Goal: Transaction & Acquisition: Purchase product/service

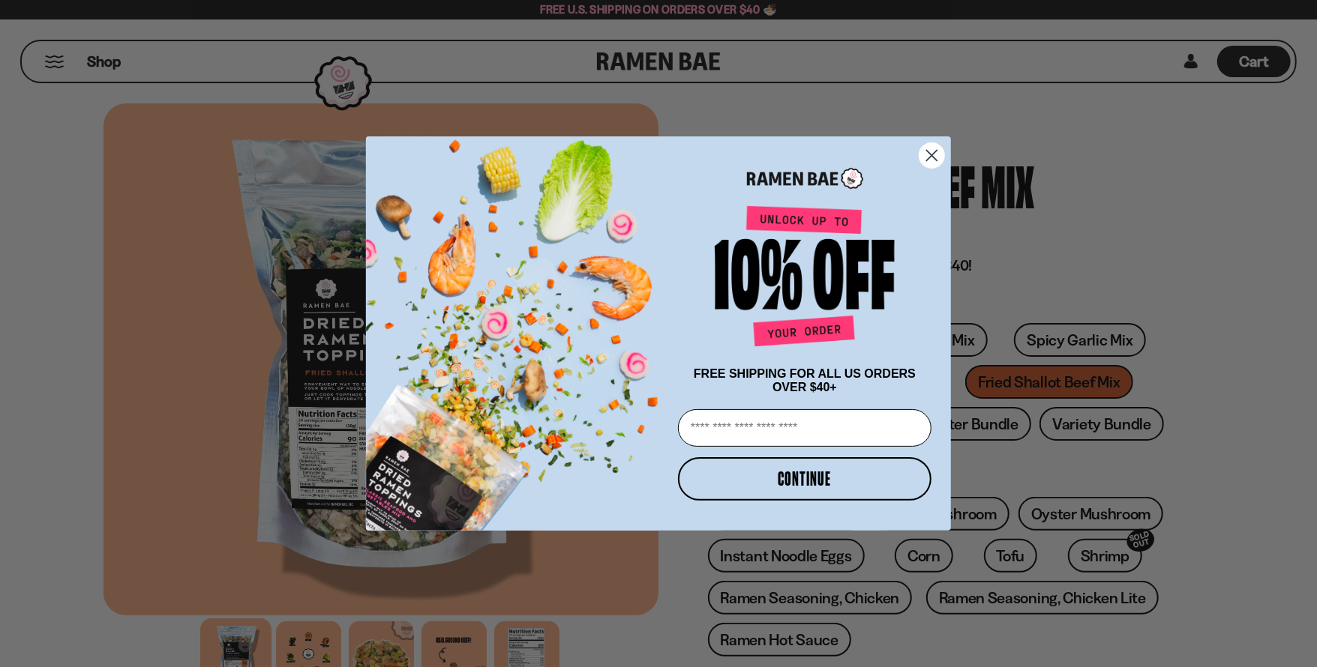
click at [844, 430] on input "Email" at bounding box center [804, 427] width 253 height 37
type input "**********"
click at [817, 481] on button "CONTINUE" at bounding box center [804, 478] width 253 height 43
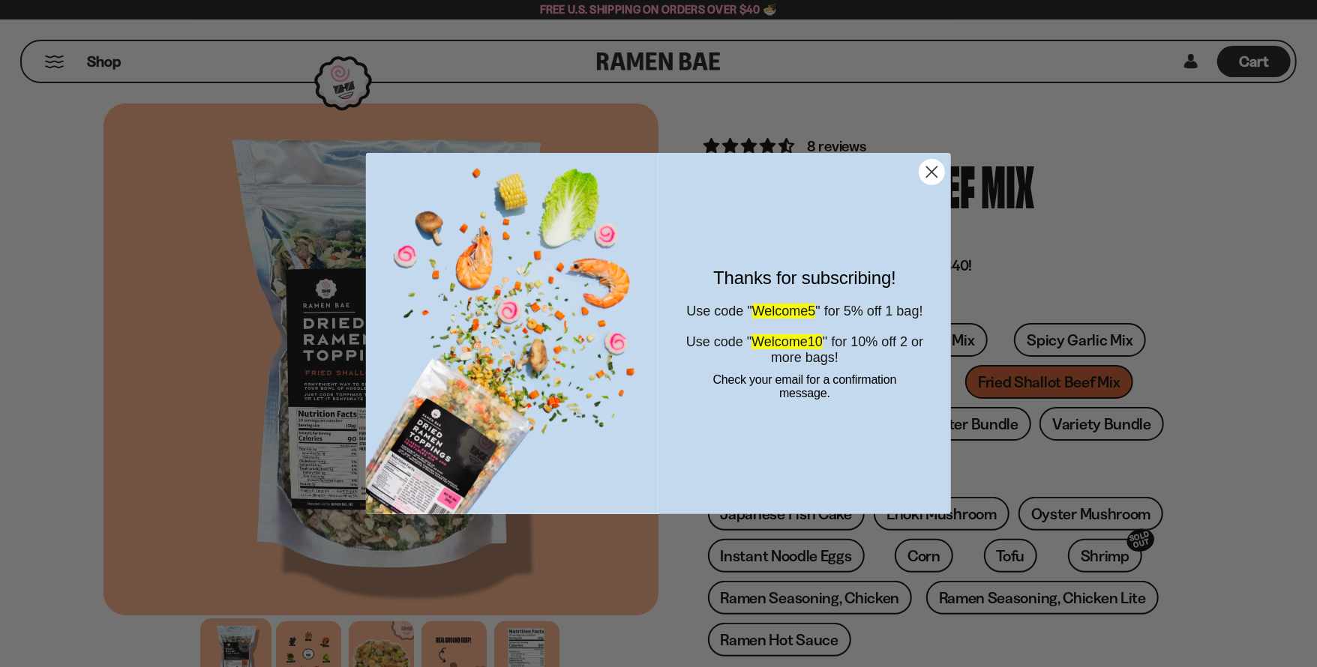
click at [931, 176] on circle "Close dialog" at bounding box center [931, 172] width 25 height 25
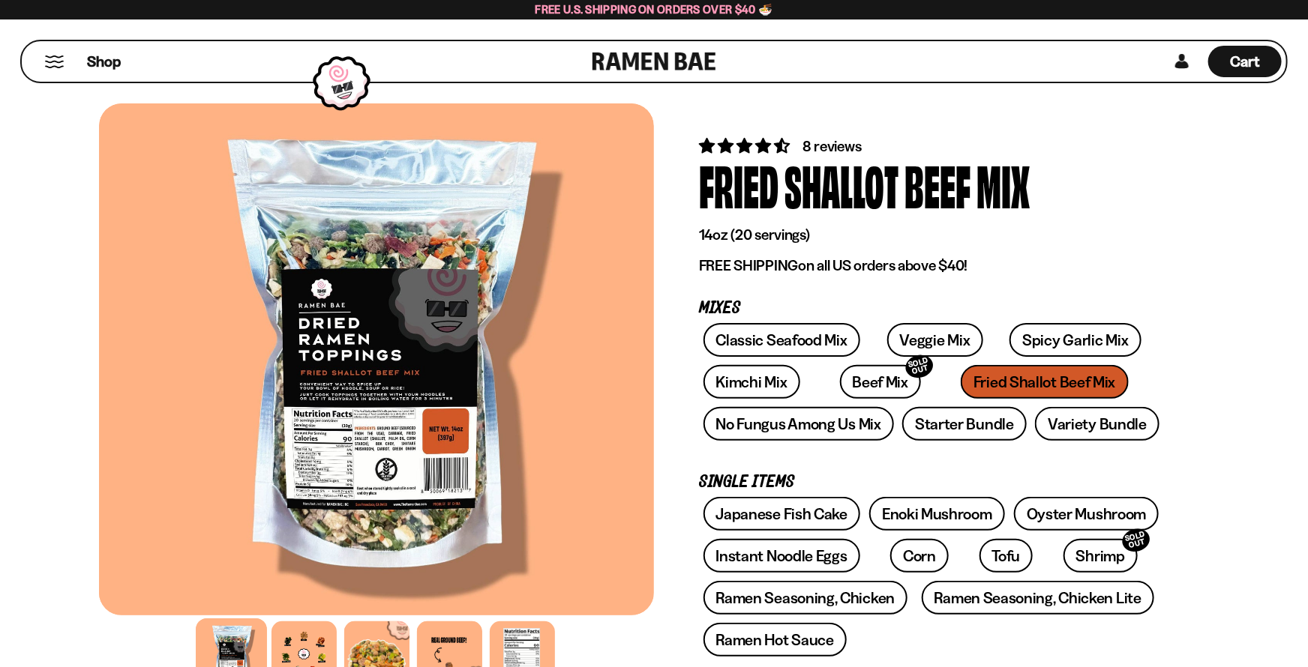
click at [61, 64] on button "Mobile Menu Trigger" at bounding box center [54, 61] width 20 height 13
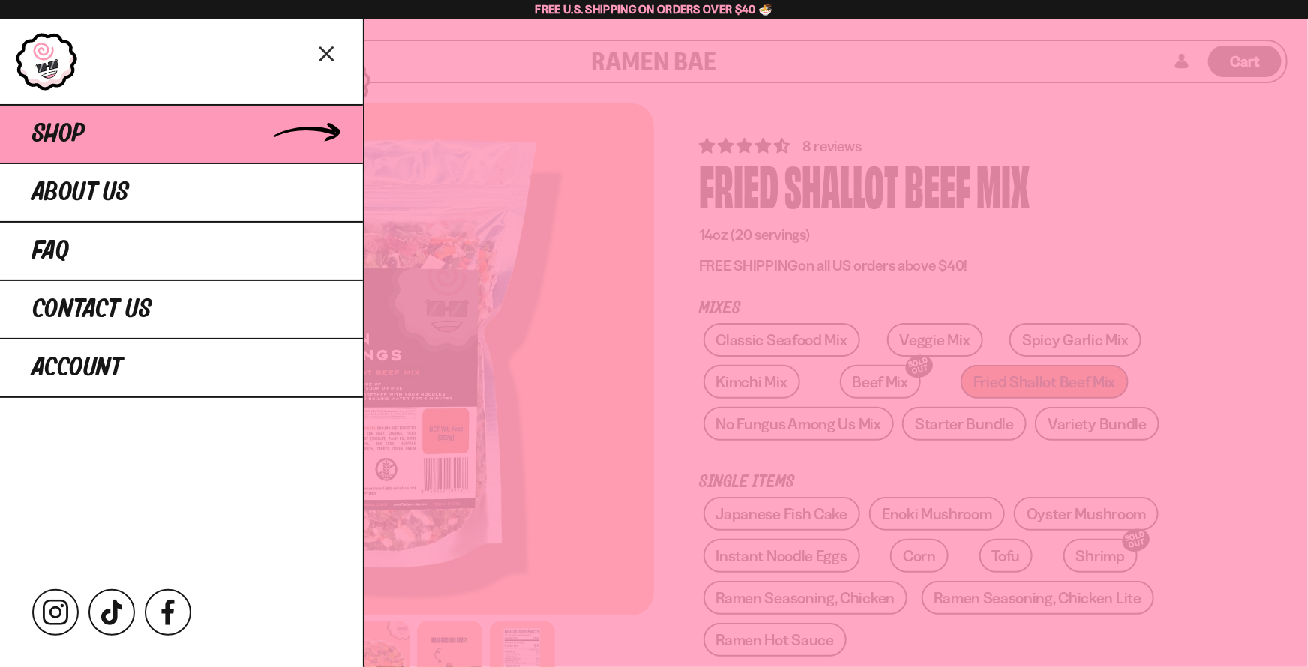
click at [100, 137] on link "Shop" at bounding box center [181, 133] width 363 height 58
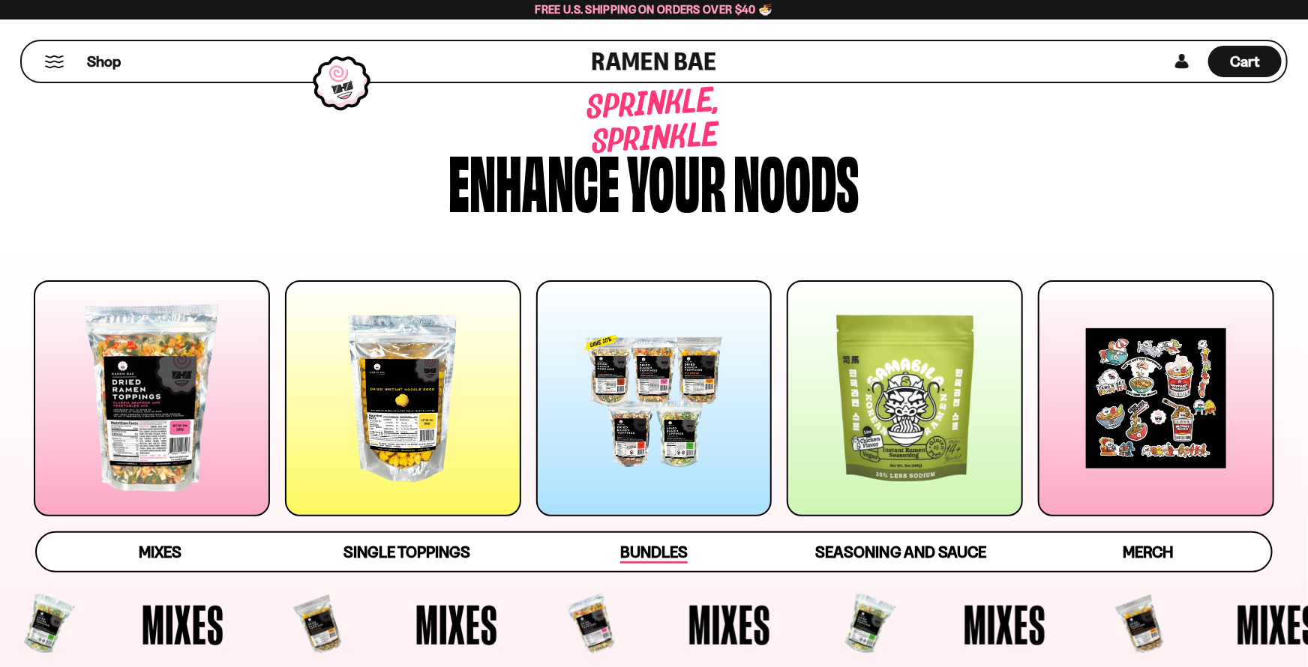
click at [679, 553] on span "Bundles" at bounding box center [653, 553] width 67 height 21
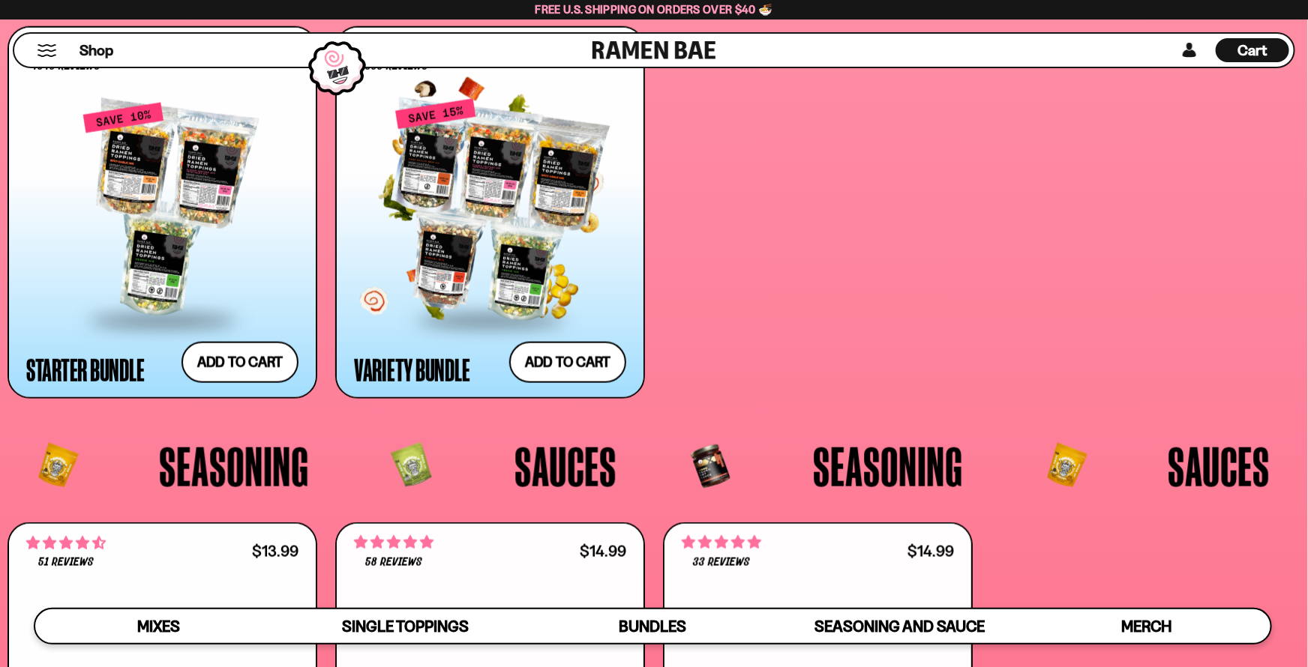
scroll to position [3614, 0]
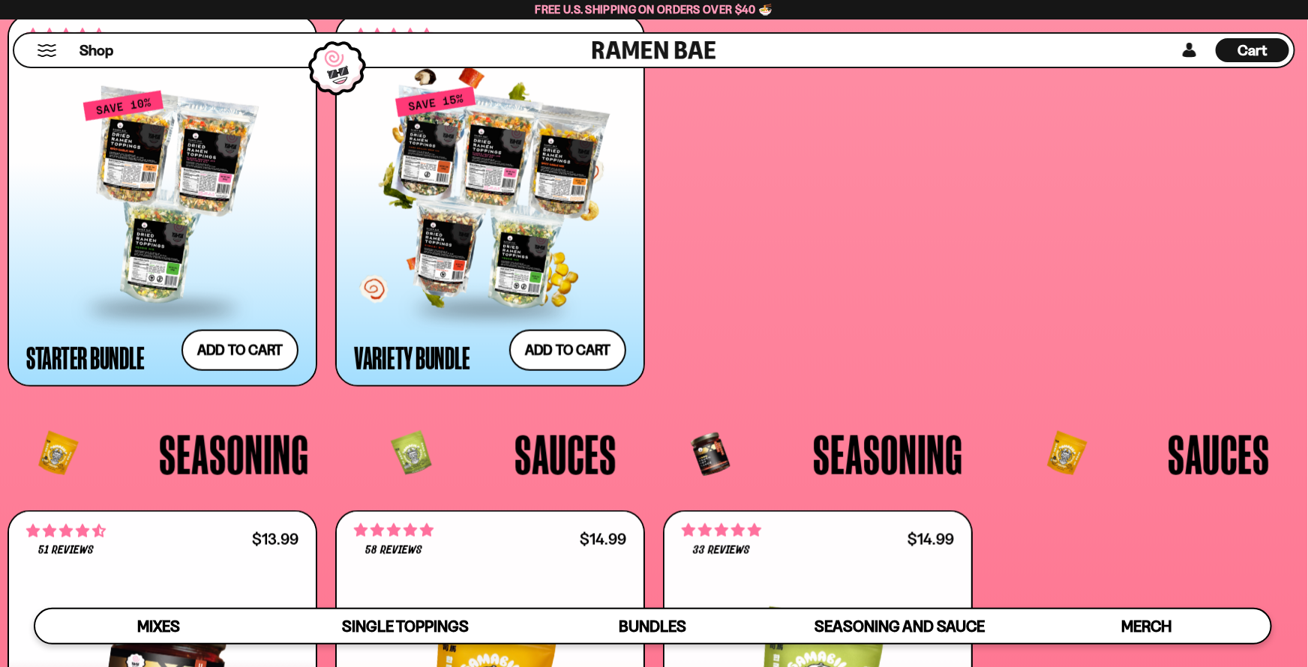
click at [451, 356] on div "Variety Bundle" at bounding box center [412, 357] width 116 height 27
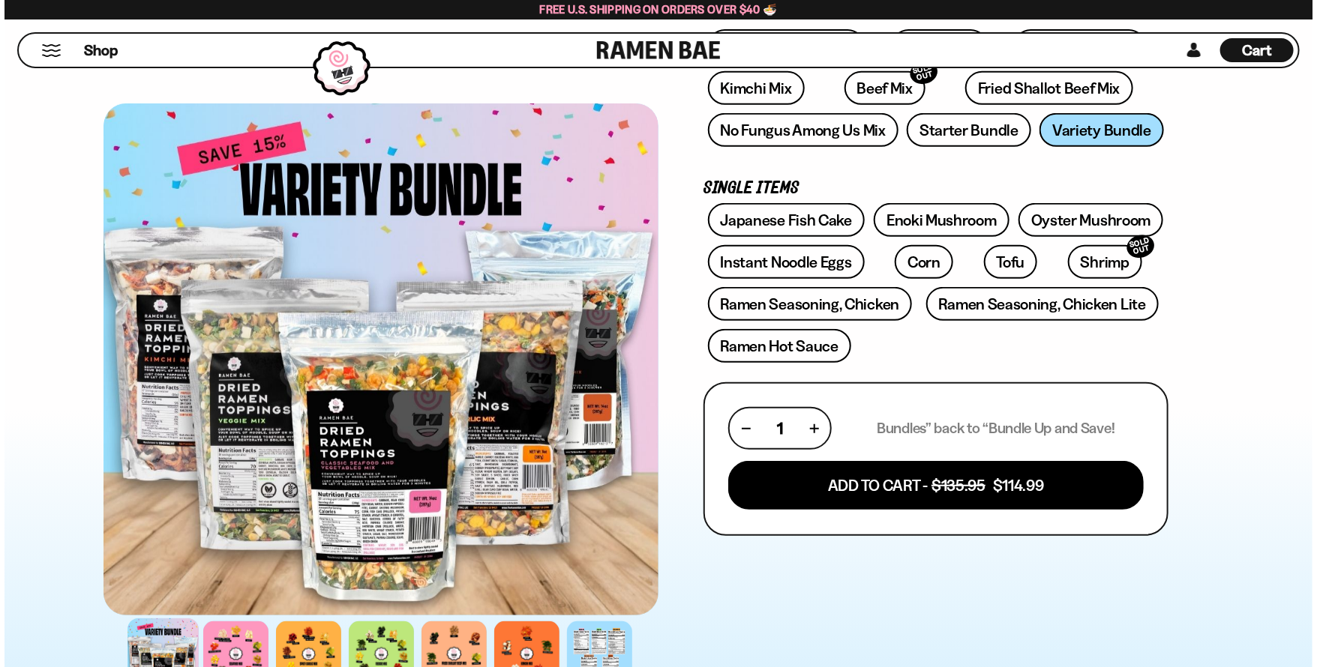
scroll to position [480, 0]
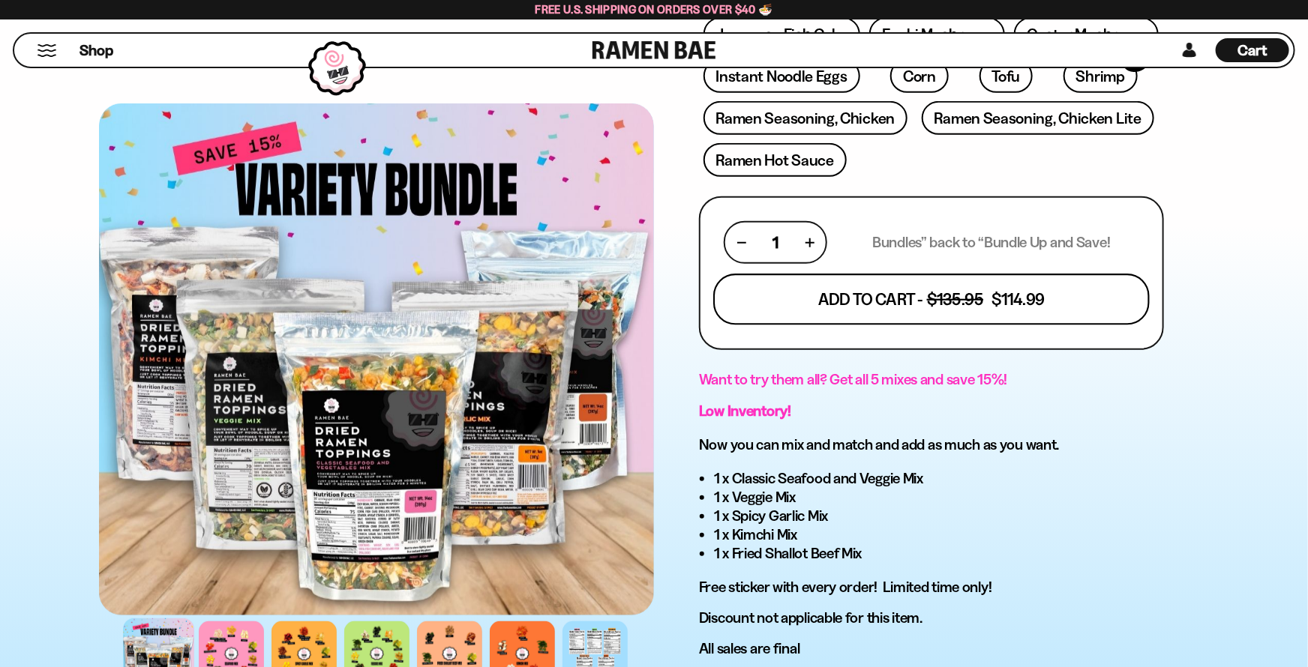
click at [910, 291] on button "Add To Cart - $135.95 $114.99" at bounding box center [931, 299] width 436 height 51
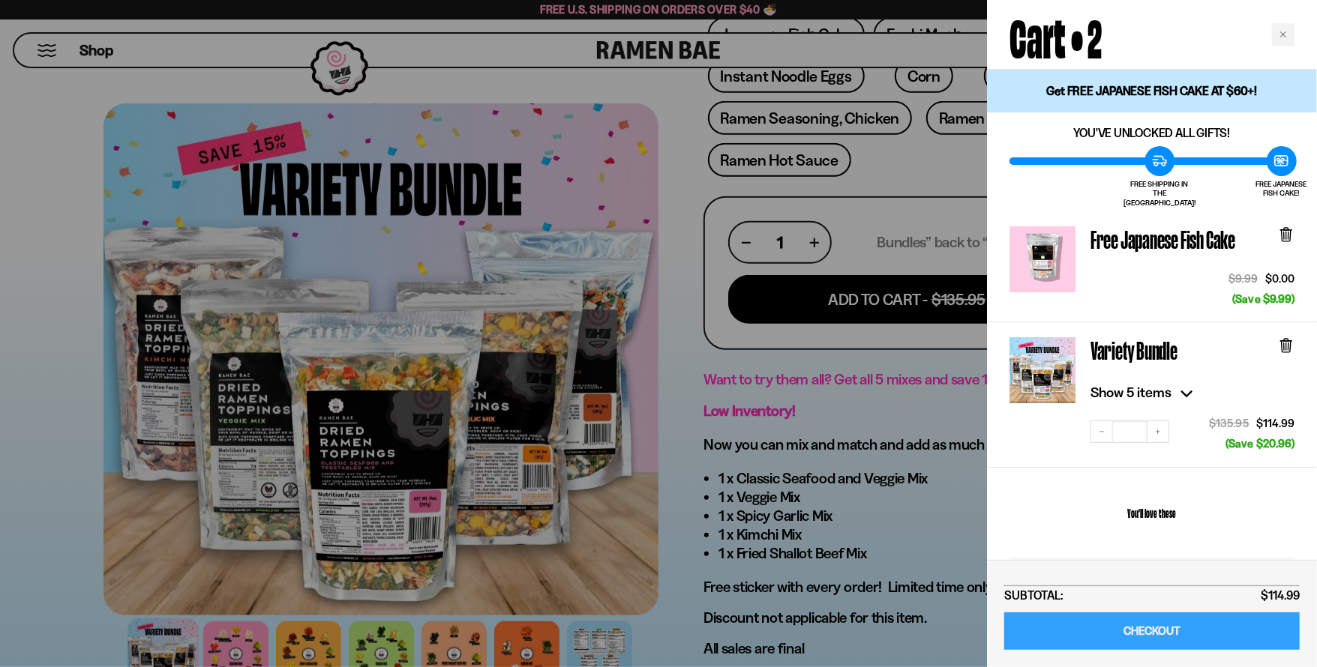
click at [1186, 637] on link "CHECKOUT" at bounding box center [1151, 632] width 295 height 38
